Goal: Register for event/course

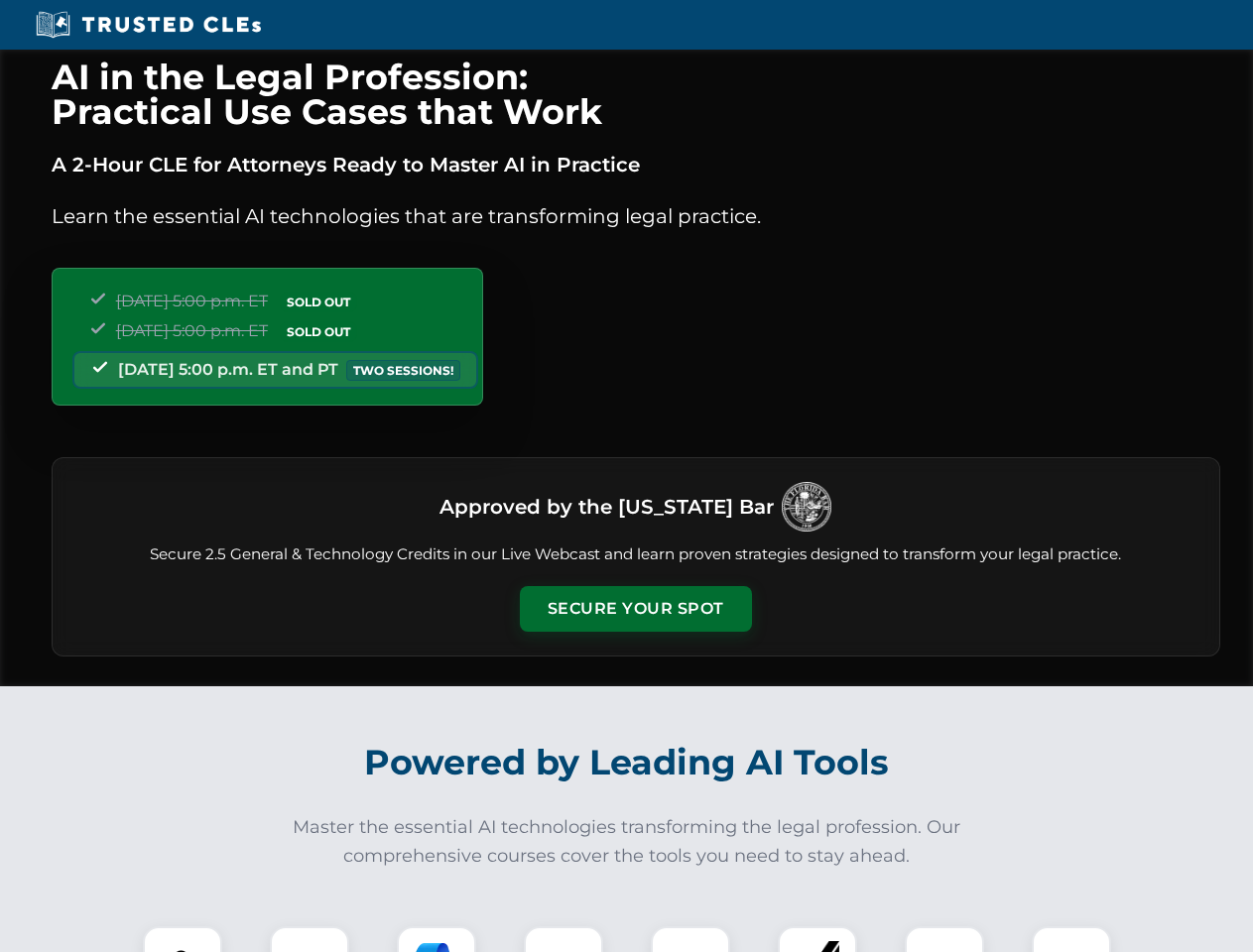
click at [635, 609] on button "Secure Your Spot" at bounding box center [636, 609] width 232 height 46
click at [182, 939] on img at bounding box center [183, 966] width 58 height 58
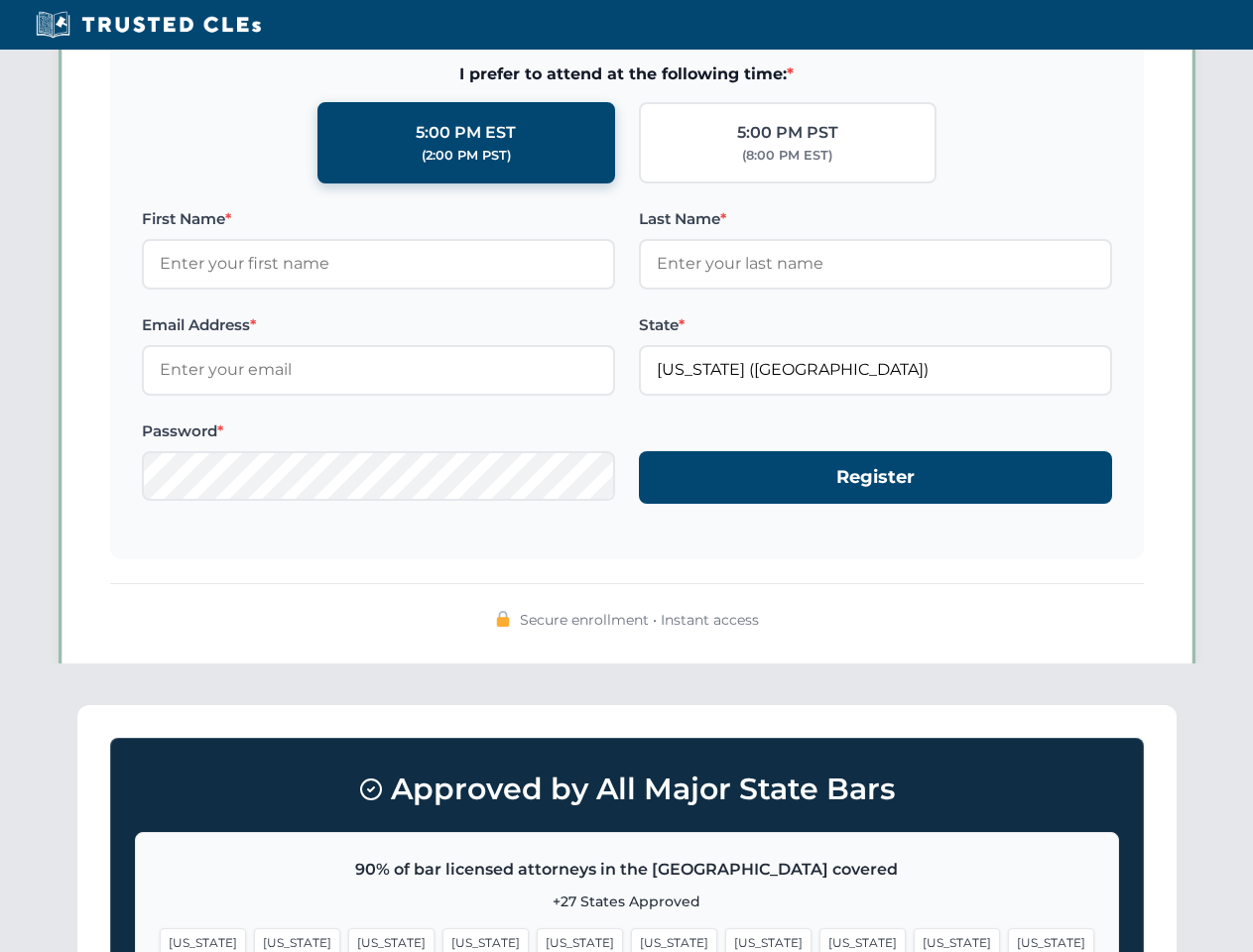
click at [725, 939] on span "[US_STATE]" at bounding box center [768, 942] width 86 height 29
click at [913, 939] on span "[US_STATE]" at bounding box center [956, 942] width 86 height 29
